Goal: Task Accomplishment & Management: Use online tool/utility

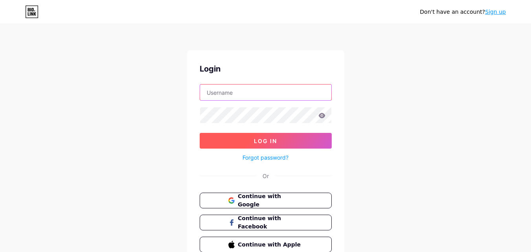
type input "[EMAIL_ADDRESS][DOMAIN_NAME]"
click at [248, 137] on button "Log In" at bounding box center [266, 141] width 132 height 16
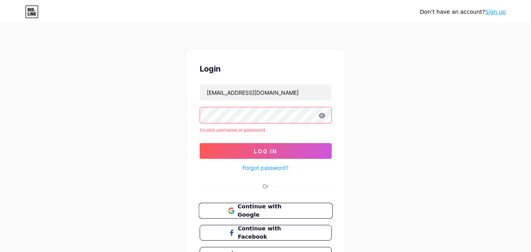
click at [258, 210] on span "Continue with Google" at bounding box center [270, 210] width 66 height 17
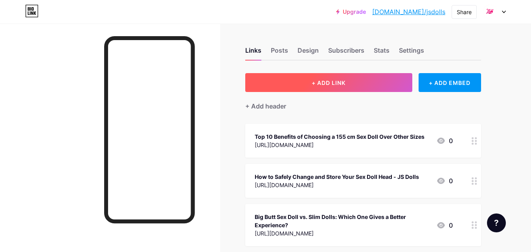
click at [304, 82] on button "+ ADD LINK" at bounding box center [328, 82] width 167 height 19
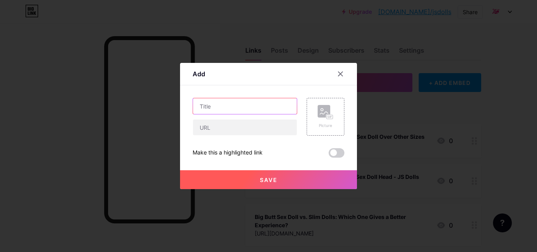
click at [231, 107] on input "text" at bounding box center [245, 106] width 104 height 16
paste input "Bedroom Fashion Icons: Dressing Up Your [DEMOGRAPHIC_DATA] Sex Doll for Fantasy…"
type input "Bedroom Fashion Icons: Dressing Up Your [DEMOGRAPHIC_DATA] Sex Doll for Fantasy…"
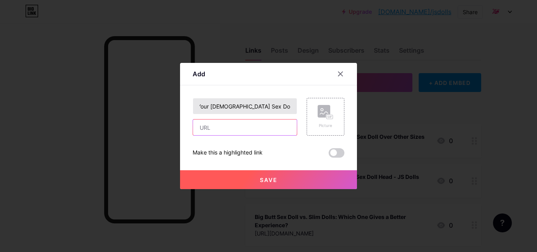
scroll to position [0, 0]
paste input "[URL][DOMAIN_NAME][DEMOGRAPHIC_DATA]"
type input "[URL][DOMAIN_NAME][DEMOGRAPHIC_DATA]"
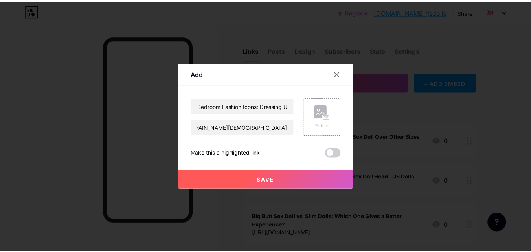
scroll to position [0, 0]
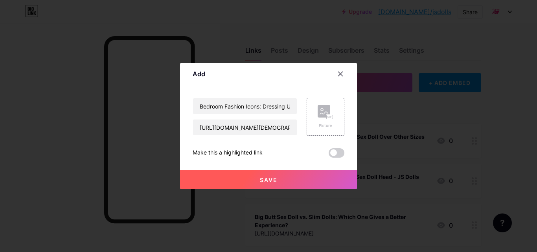
click at [337, 152] on span at bounding box center [336, 152] width 16 height 9
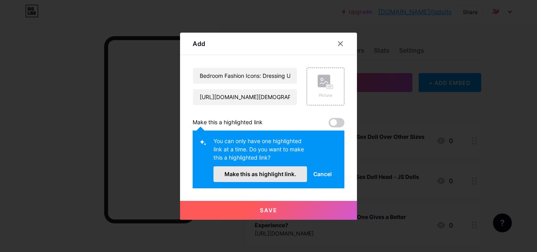
click at [241, 170] on button "Make this as highlight link." at bounding box center [259, 174] width 93 height 16
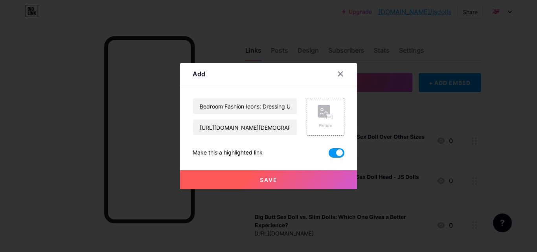
click at [267, 183] on button "Save" at bounding box center [268, 179] width 177 height 19
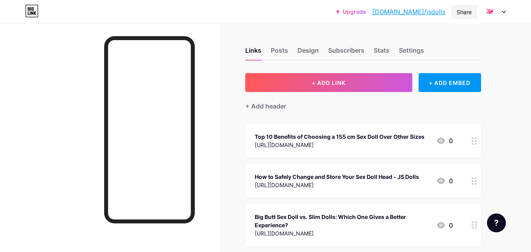
click at [463, 9] on div "Share" at bounding box center [463, 12] width 15 height 8
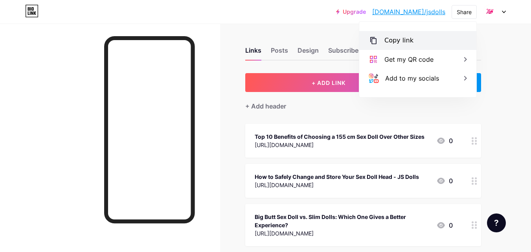
click at [409, 41] on div "Copy link" at bounding box center [398, 40] width 29 height 9
